Goal: Information Seeking & Learning: Learn about a topic

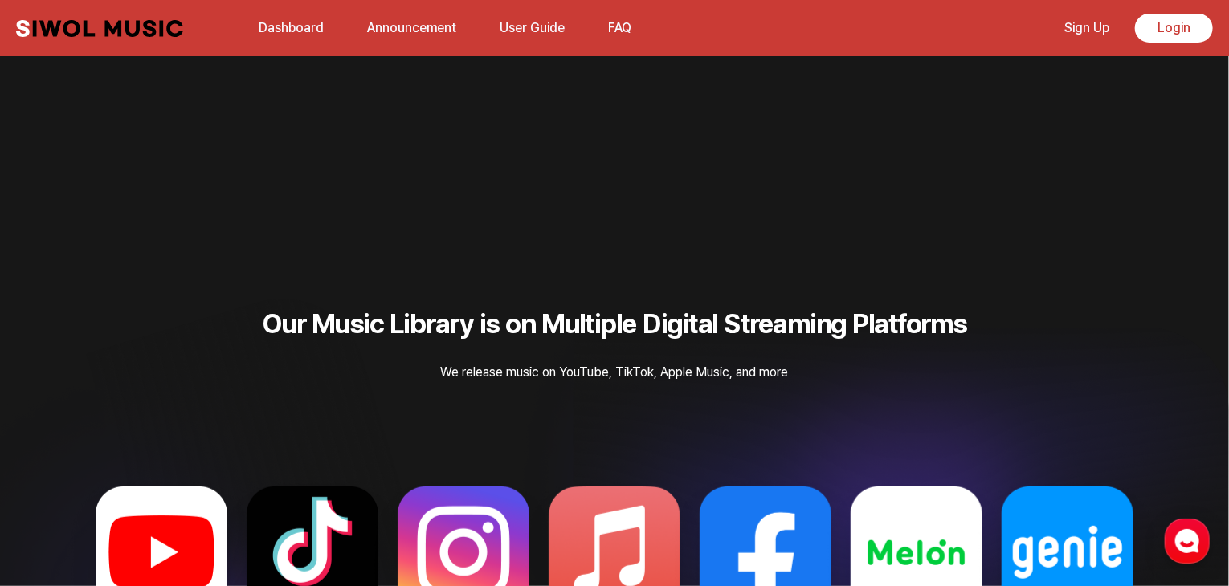
scroll to position [3358, 0]
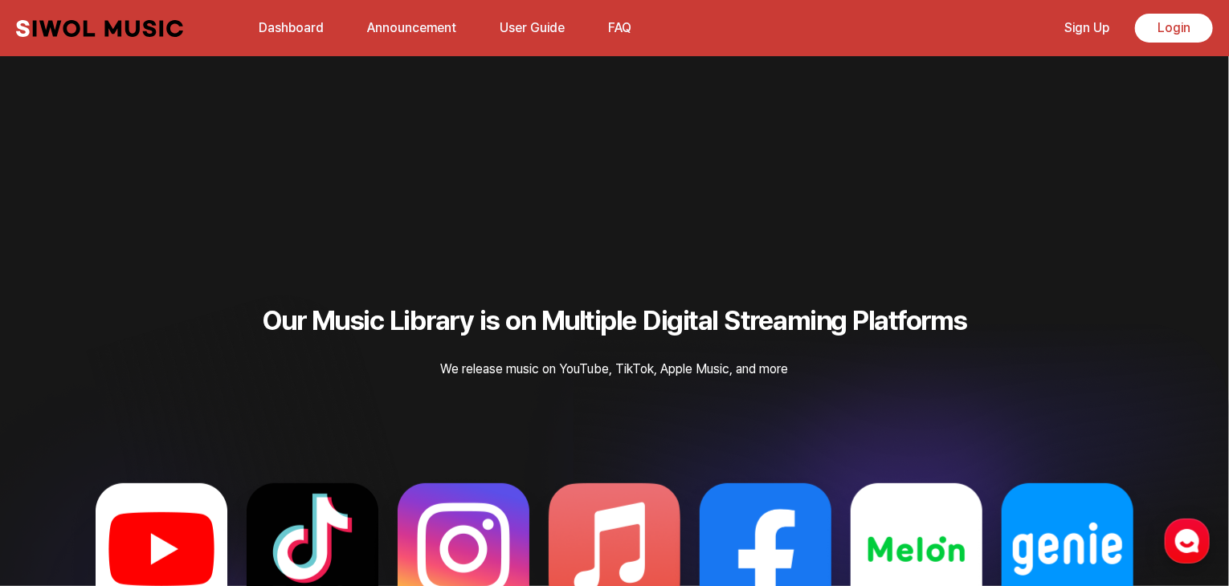
click at [1178, 553] on icon "button" at bounding box center [1187, 541] width 29 height 29
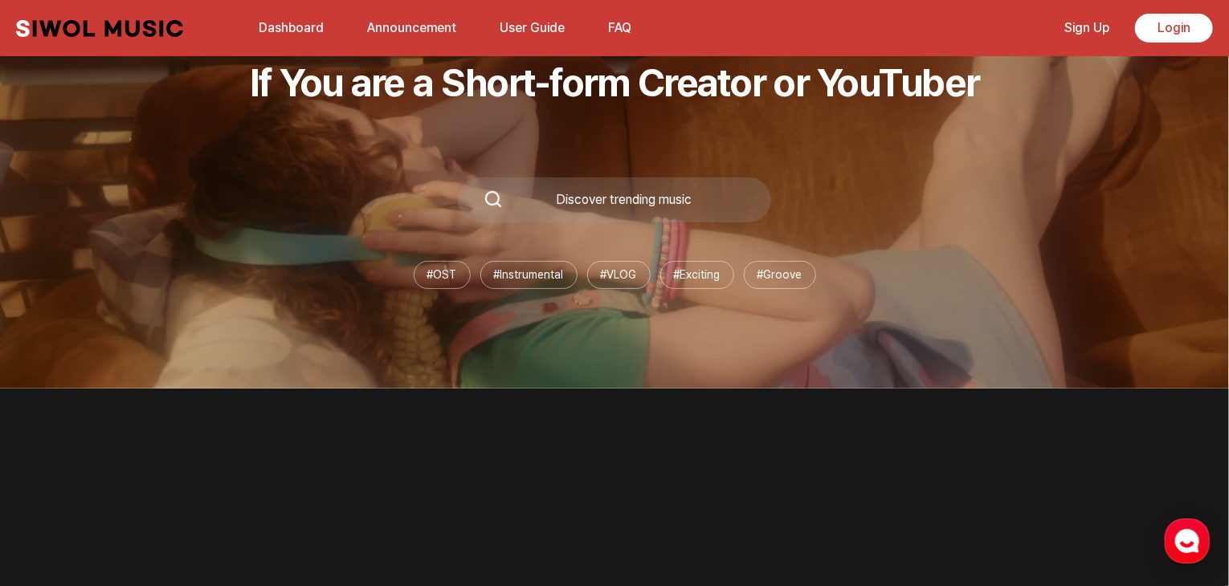
scroll to position [0, 0]
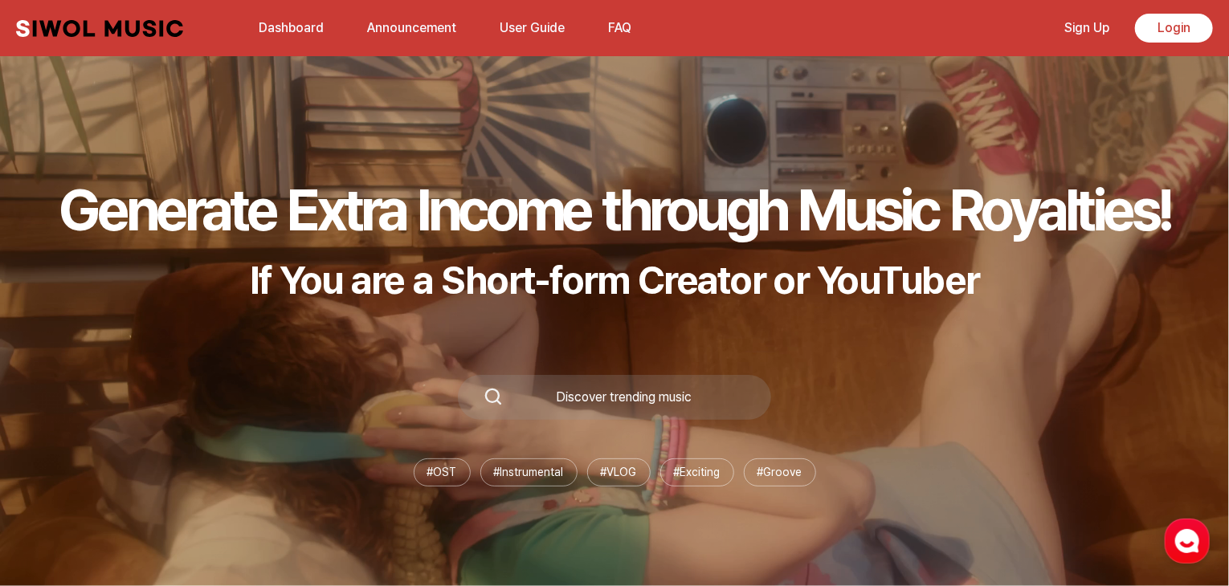
click at [406, 20] on link "Announcement" at bounding box center [411, 27] width 108 height 35
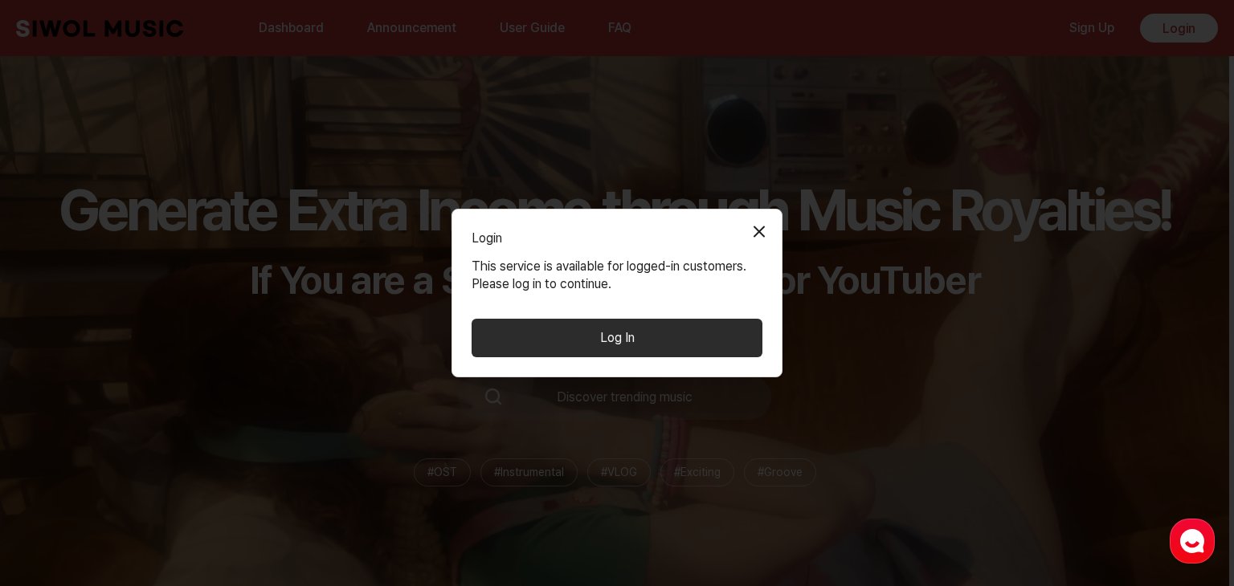
click at [758, 230] on button "Close Modal" at bounding box center [759, 232] width 32 height 32
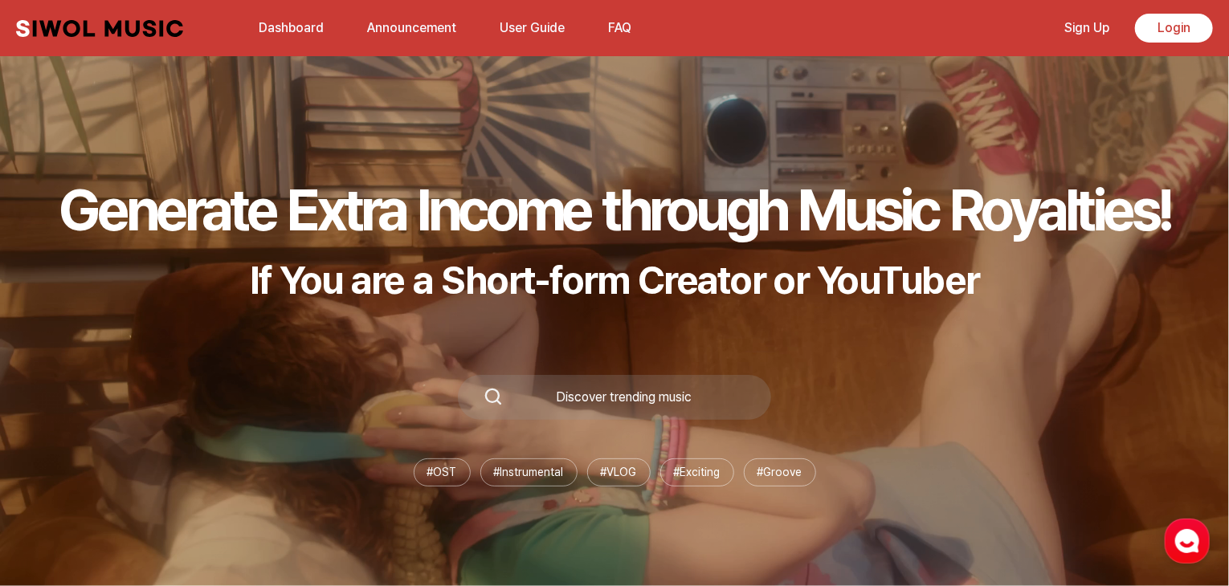
click at [290, 27] on link "Dashboard" at bounding box center [291, 27] width 84 height 35
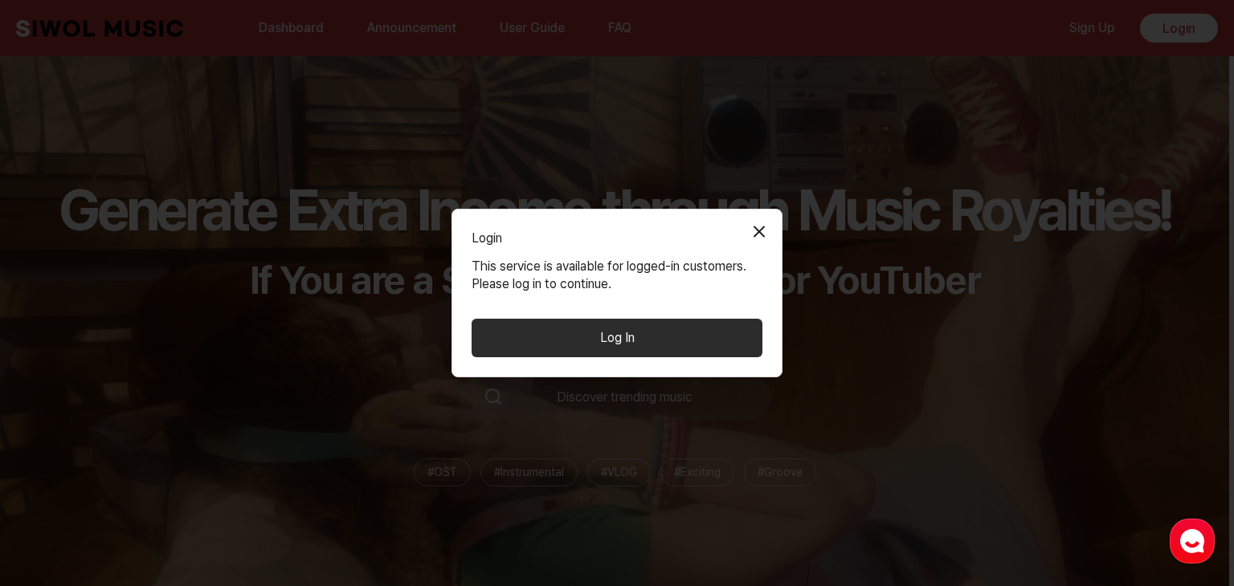
click at [758, 223] on button "Close Modal" at bounding box center [759, 232] width 32 height 32
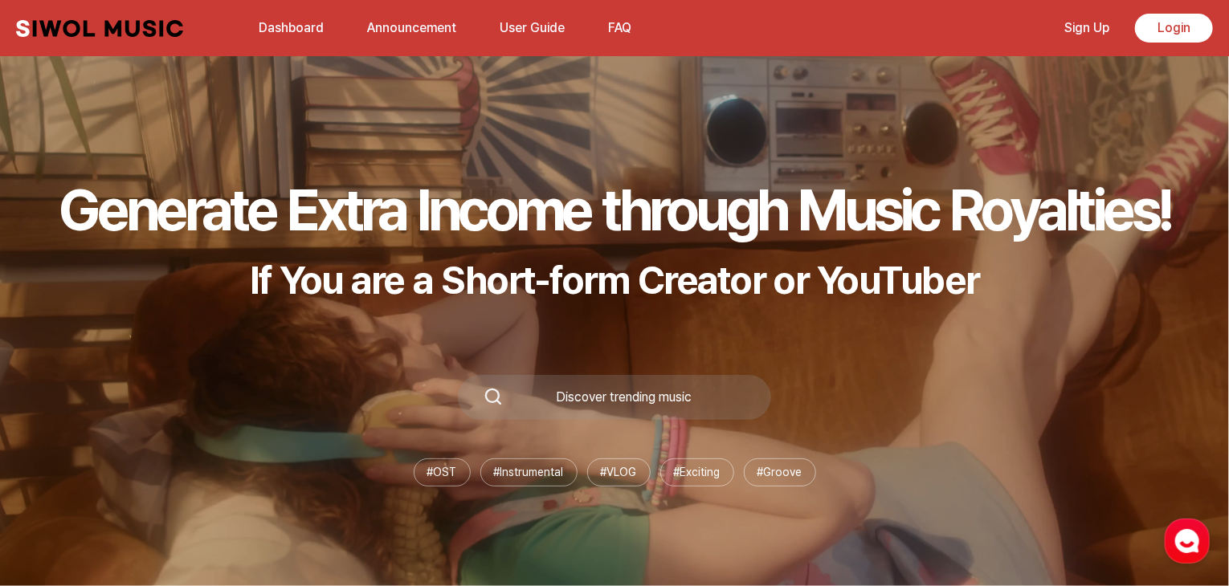
click at [526, 29] on link "User Guide" at bounding box center [532, 27] width 84 height 35
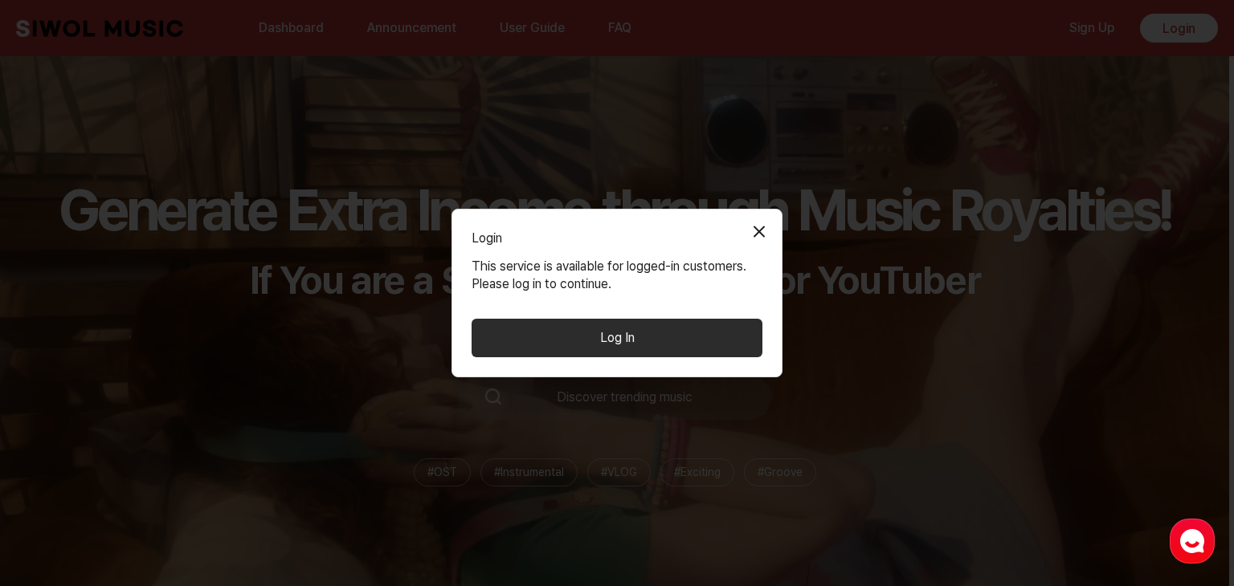
click at [748, 219] on button "Close Modal" at bounding box center [759, 232] width 32 height 32
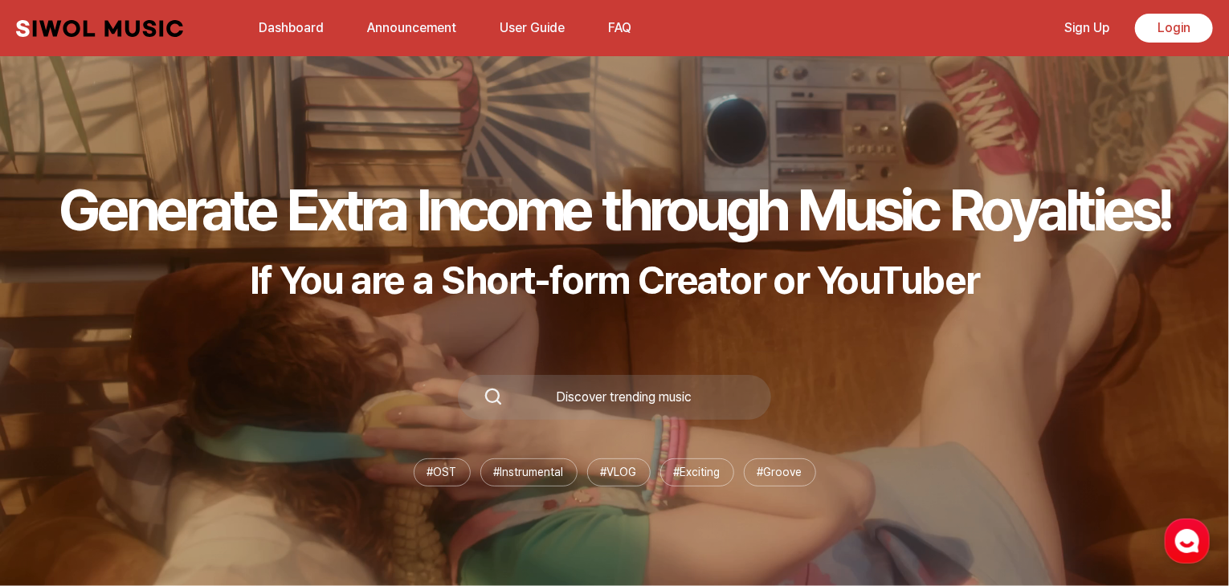
click at [617, 33] on button "FAQ" at bounding box center [619, 28] width 43 height 39
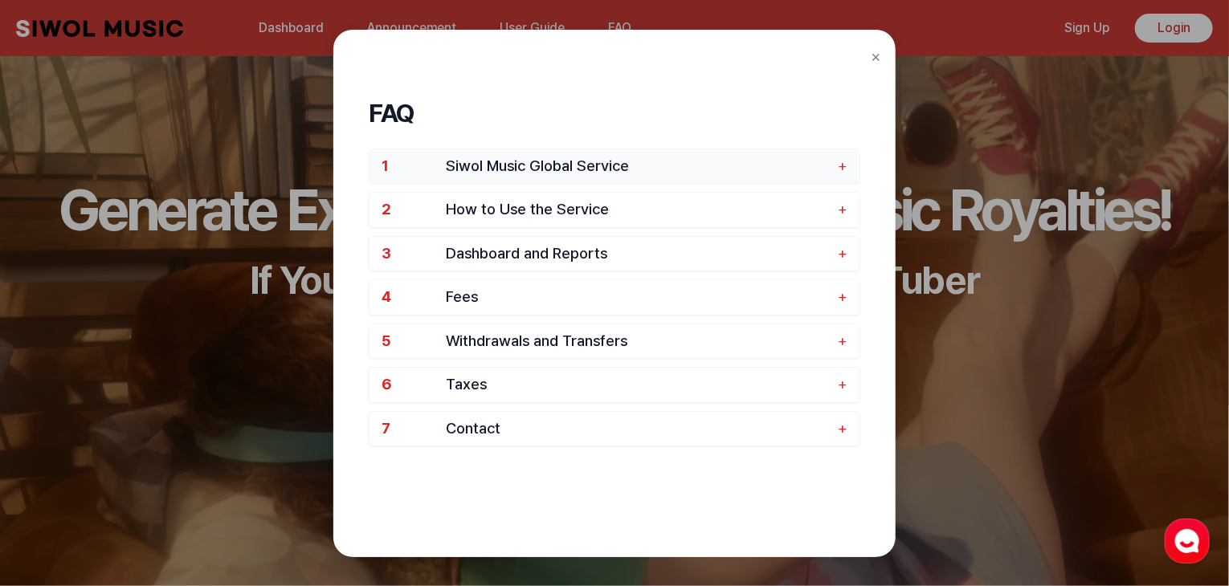
click at [631, 165] on span "Siwol Music Global Service" at bounding box center [638, 166] width 384 height 18
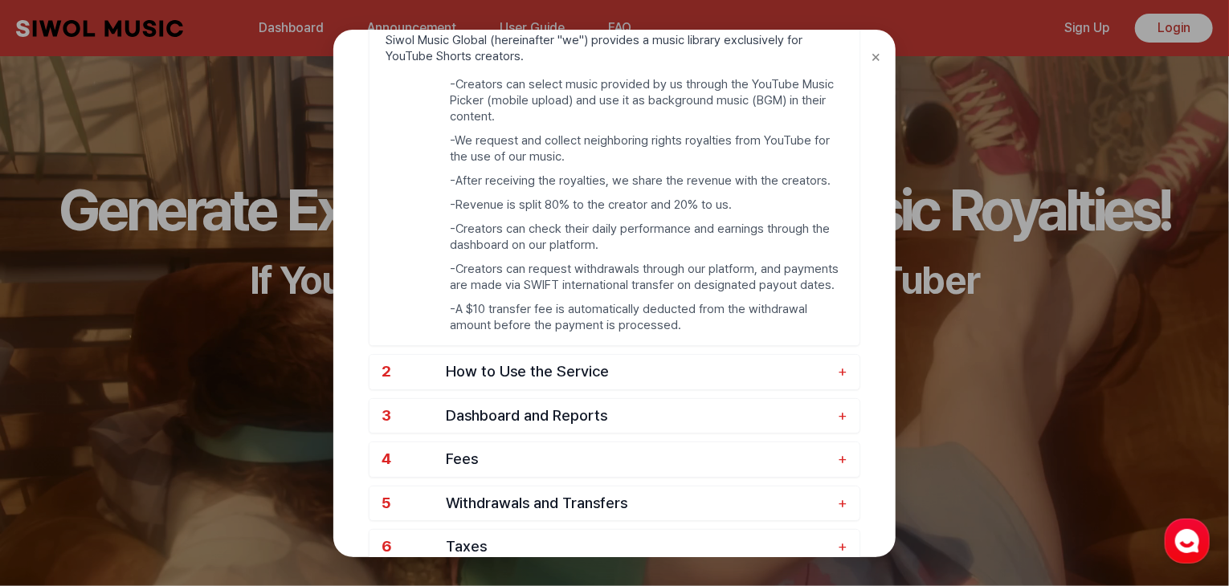
scroll to position [165, 0]
click at [599, 375] on span "How to Use the Service" at bounding box center [638, 370] width 384 height 18
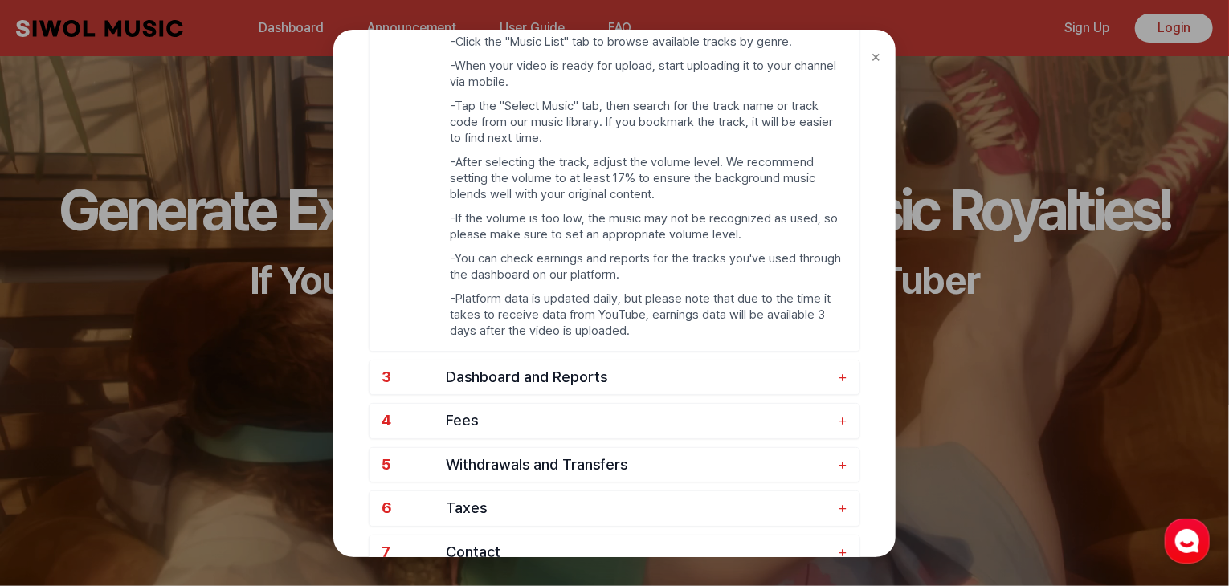
scroll to position [338, 0]
click at [614, 383] on span "Dashboard and Reports" at bounding box center [638, 379] width 384 height 18
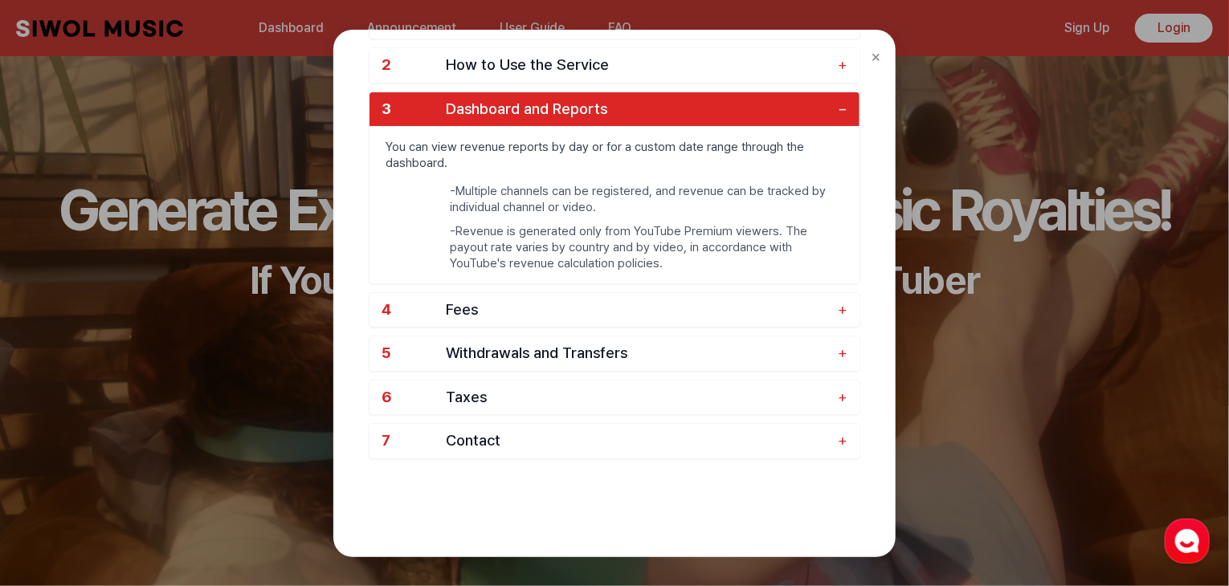
scroll to position [142, 0]
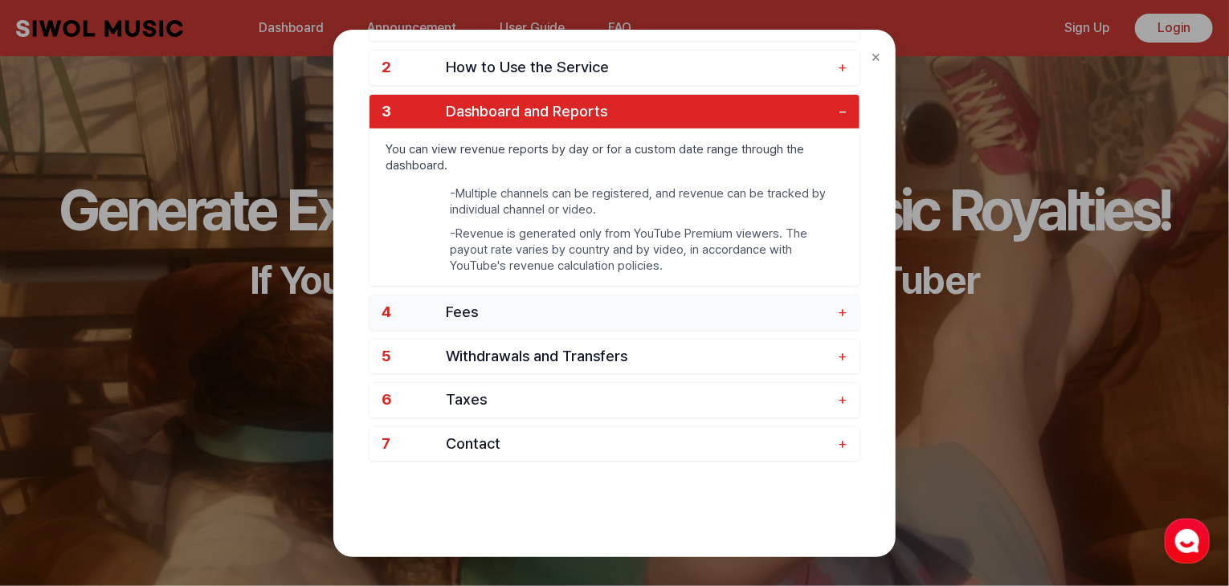
click at [575, 316] on span "Fees" at bounding box center [638, 313] width 384 height 18
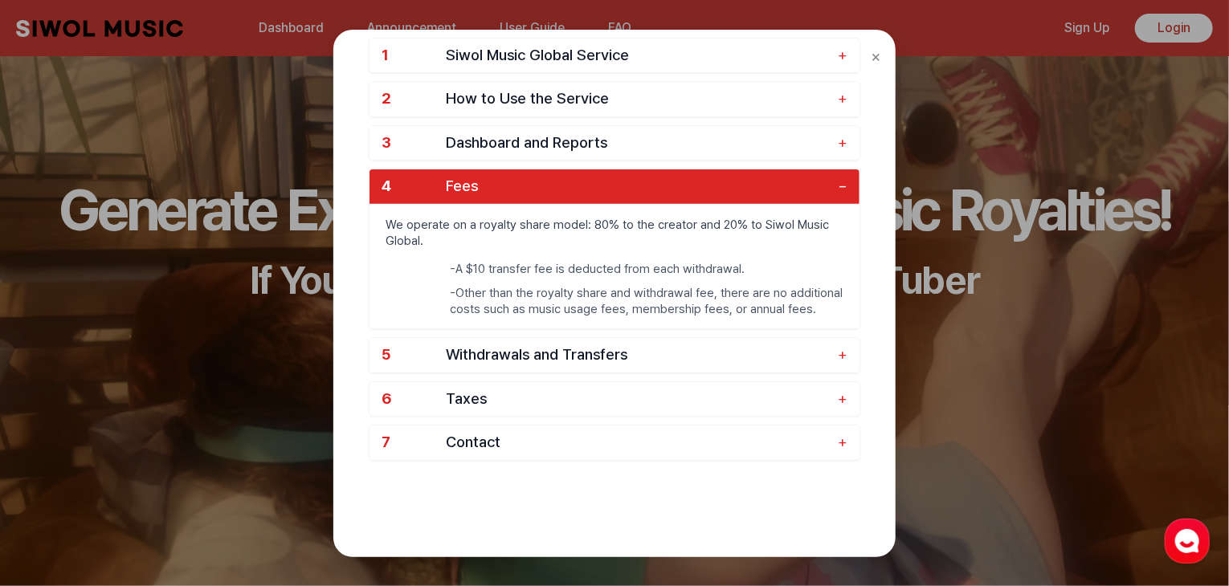
scroll to position [110, 0]
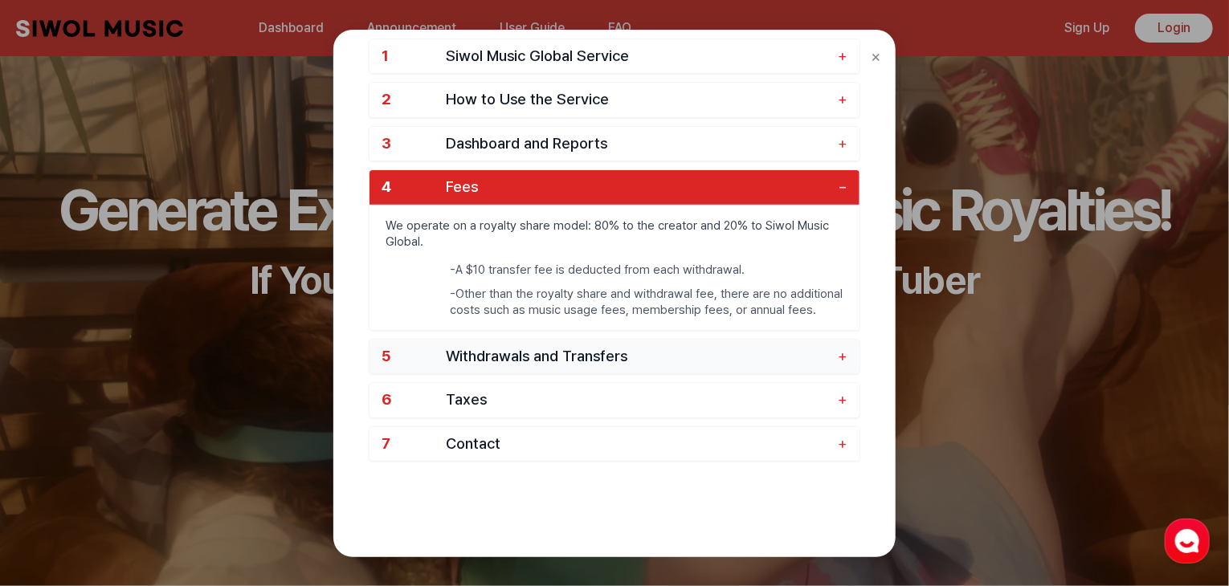
click at [598, 343] on button "5 Withdrawals and Transfers +" at bounding box center [615, 357] width 490 height 35
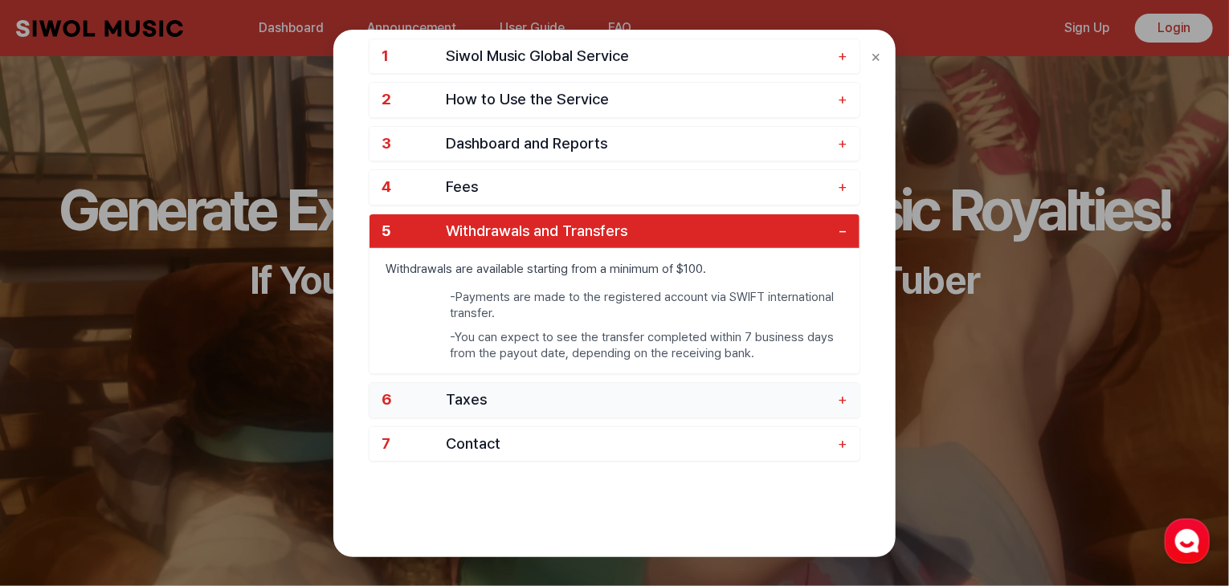
click at [504, 404] on span "Taxes" at bounding box center [638, 400] width 384 height 18
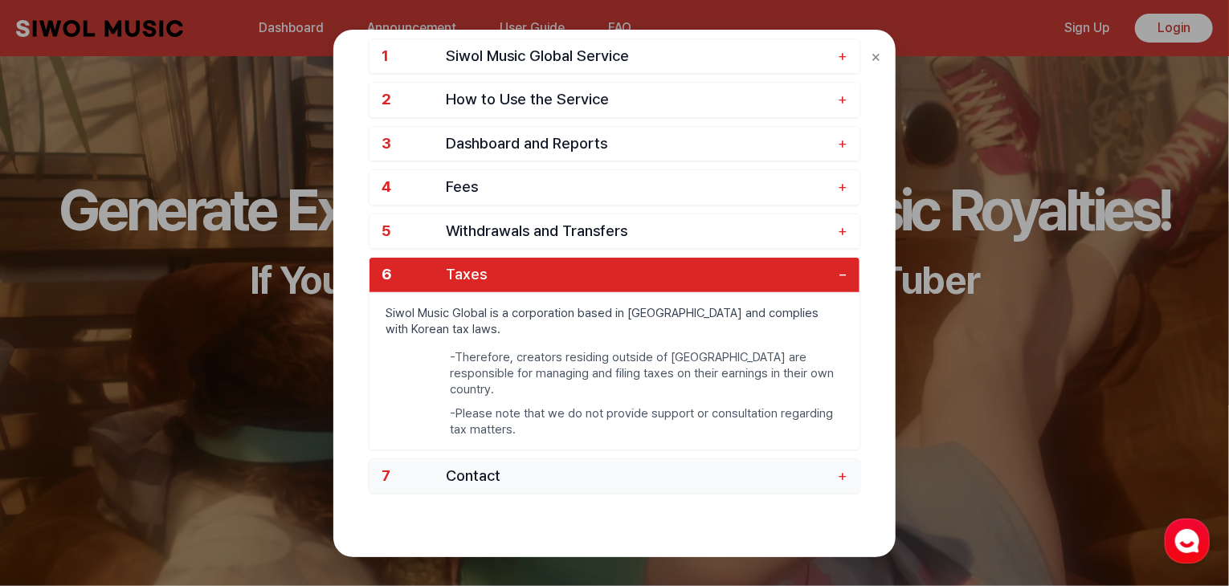
click at [506, 459] on button "7 Contact +" at bounding box center [615, 476] width 490 height 35
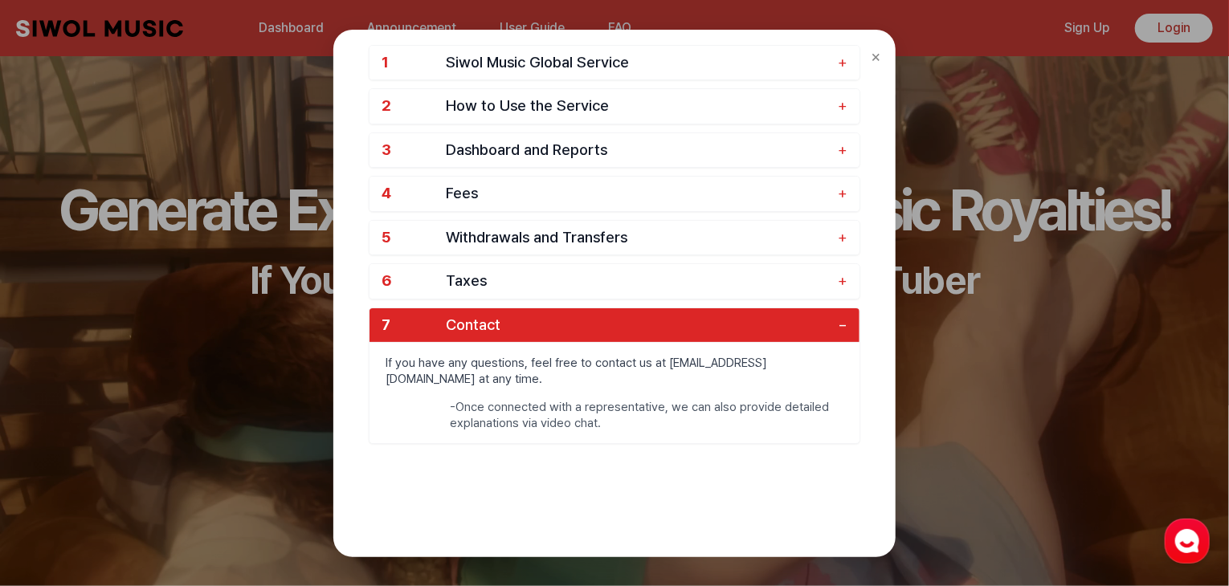
scroll to position [103, 0]
click at [194, 395] on div "× FAQ 1 Siwol Music Global Service + 2 How to Use the Service + 3 Dashboard and…" at bounding box center [614, 293] width 1229 height 586
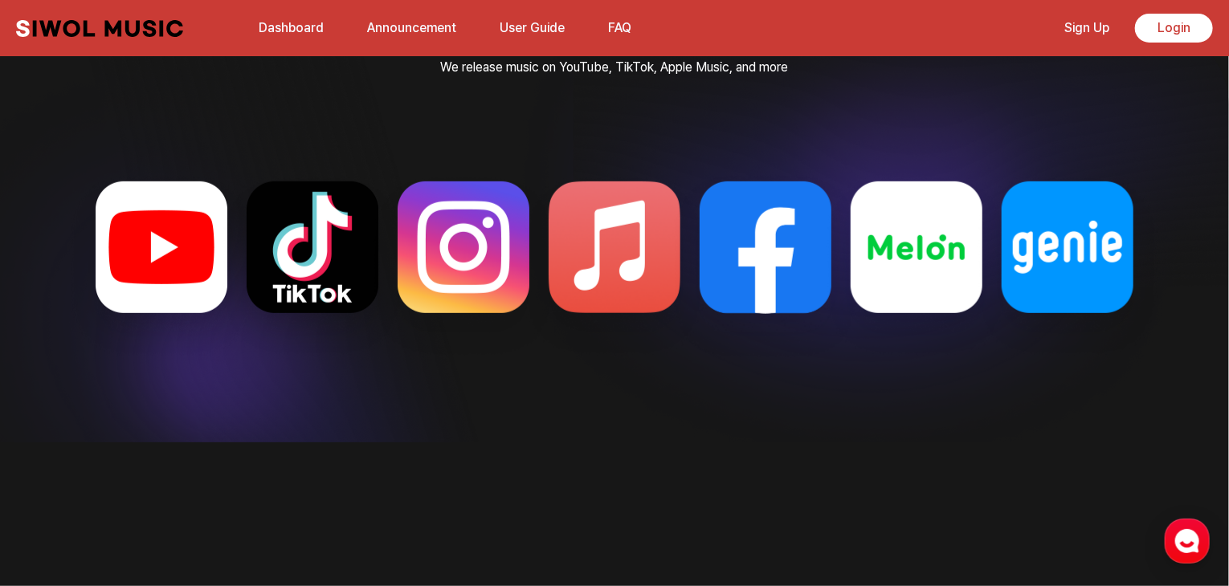
scroll to position [3660, 0]
click at [171, 254] on img at bounding box center [161, 267] width 196 height 196
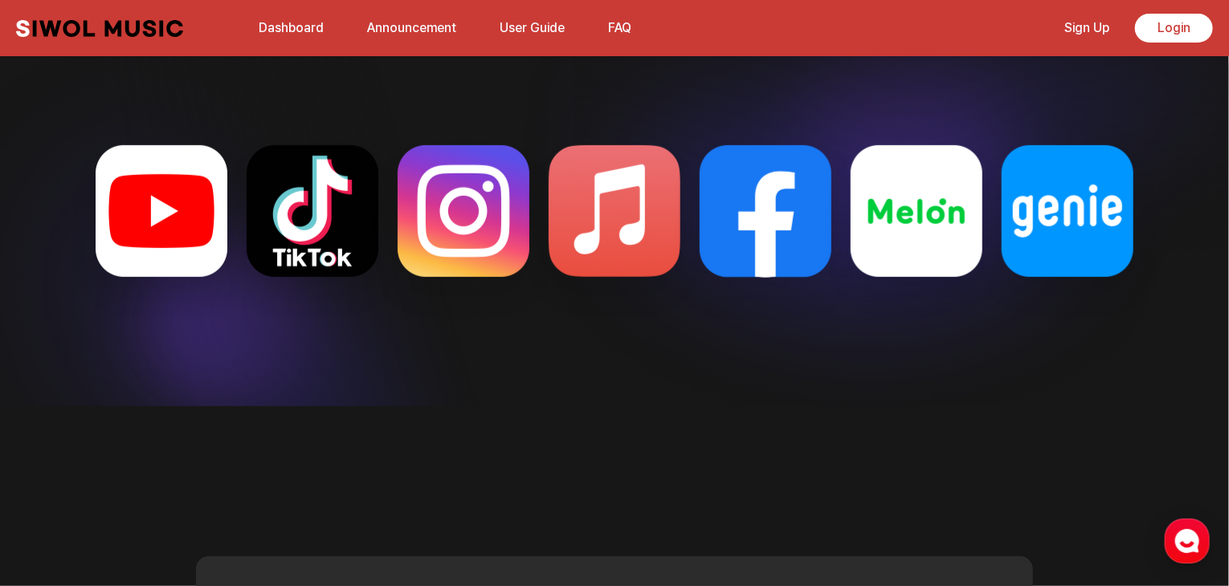
click at [332, 234] on img at bounding box center [312, 231] width 196 height 196
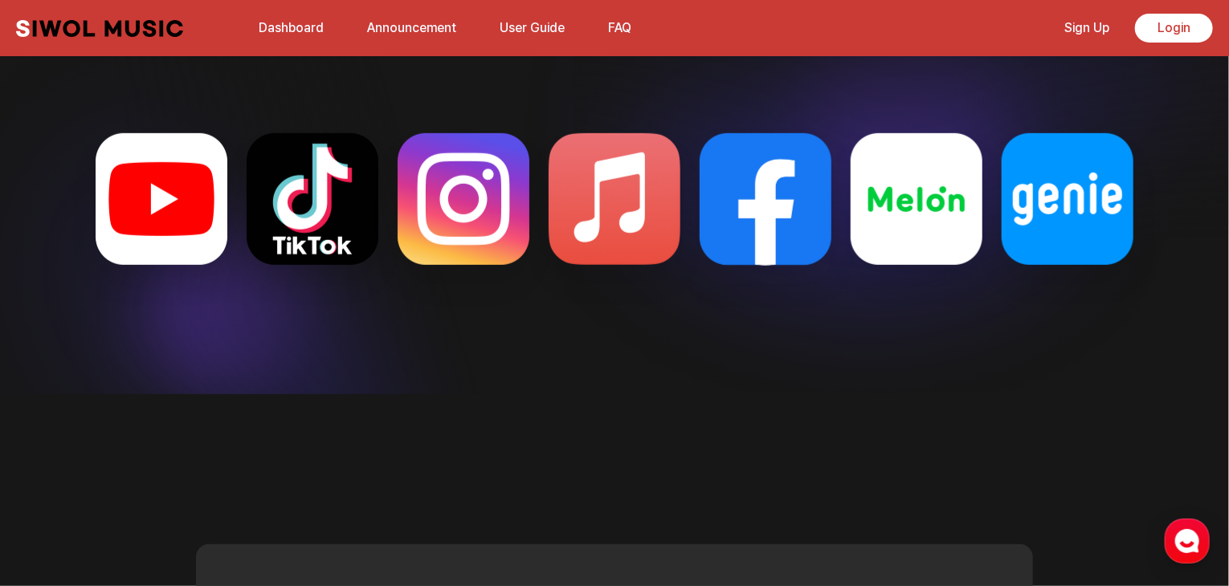
scroll to position [3708, 0]
click at [273, 222] on img at bounding box center [312, 218] width 196 height 196
click at [209, 219] on img at bounding box center [161, 218] width 196 height 196
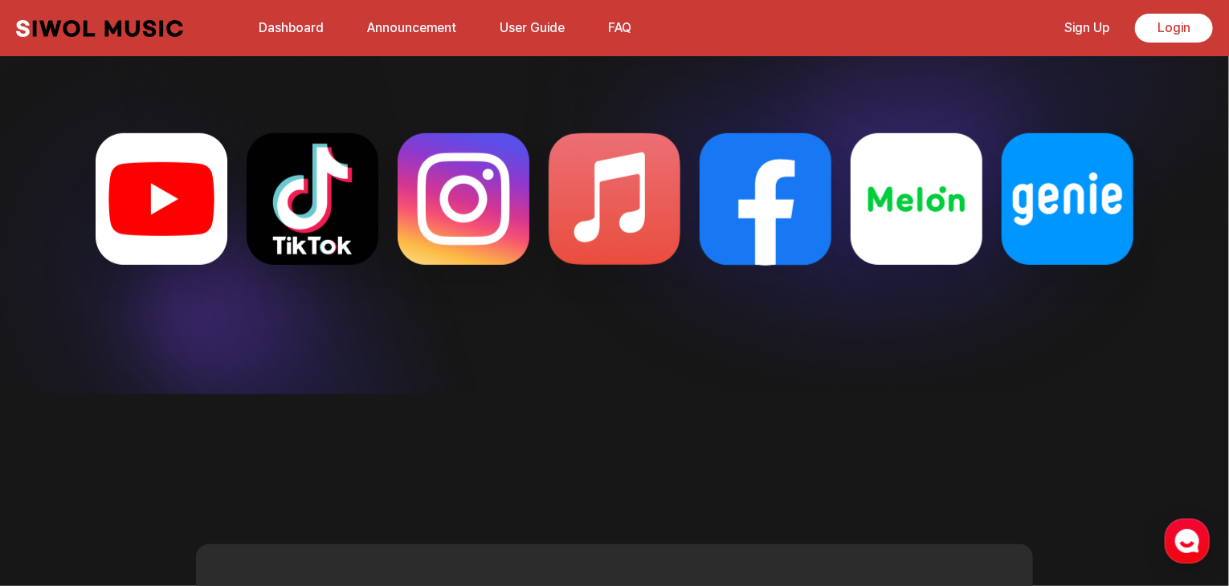
click at [484, 261] on img at bounding box center [464, 218] width 196 height 196
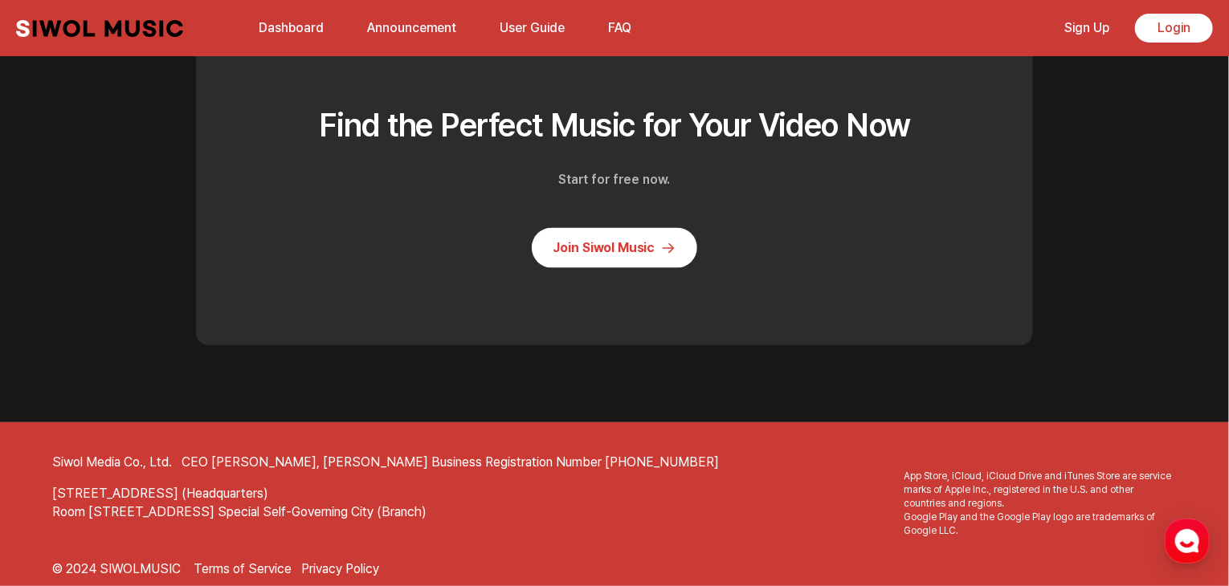
scroll to position [4307, 0]
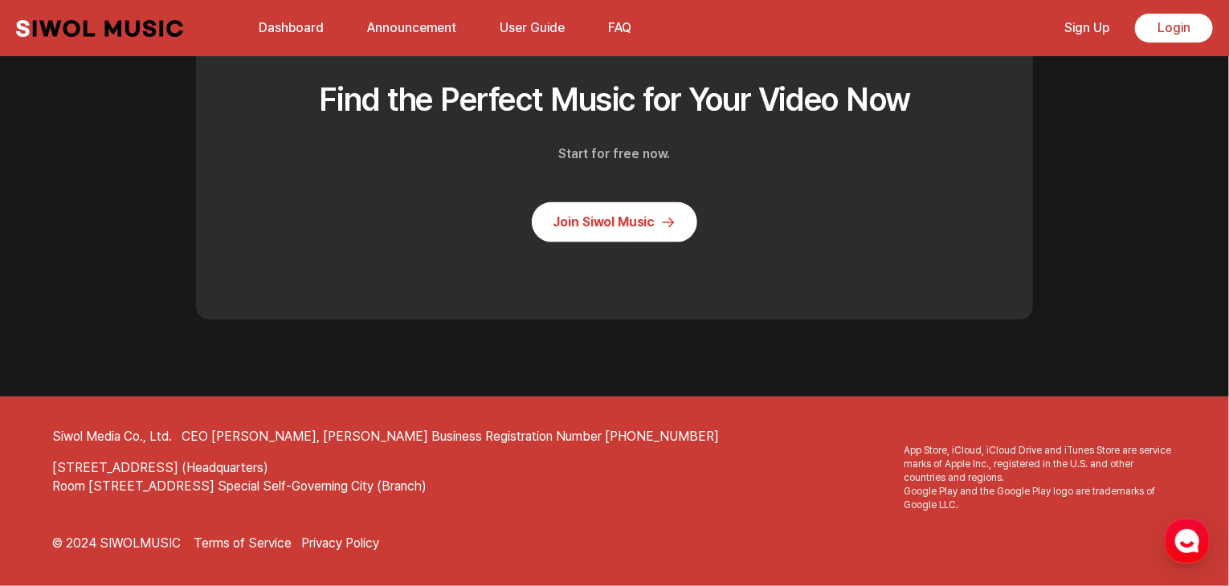
click at [543, 222] on link "Join Siwol Music" at bounding box center [614, 222] width 165 height 40
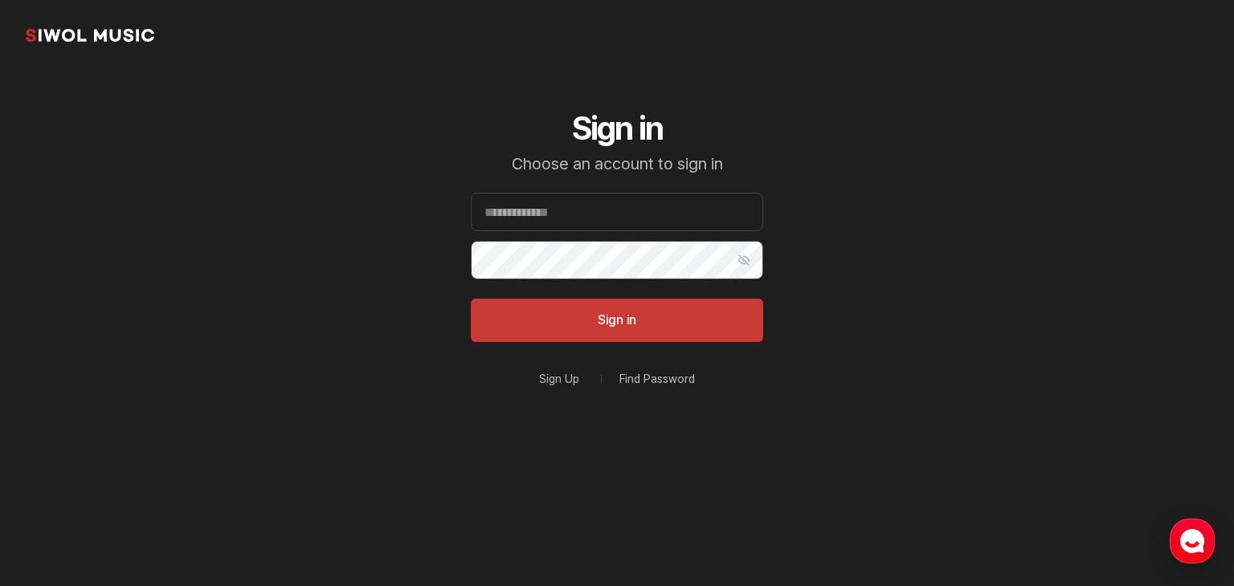
click at [1202, 544] on use "button" at bounding box center [1192, 541] width 24 height 24
